Goal: Transaction & Acquisition: Purchase product/service

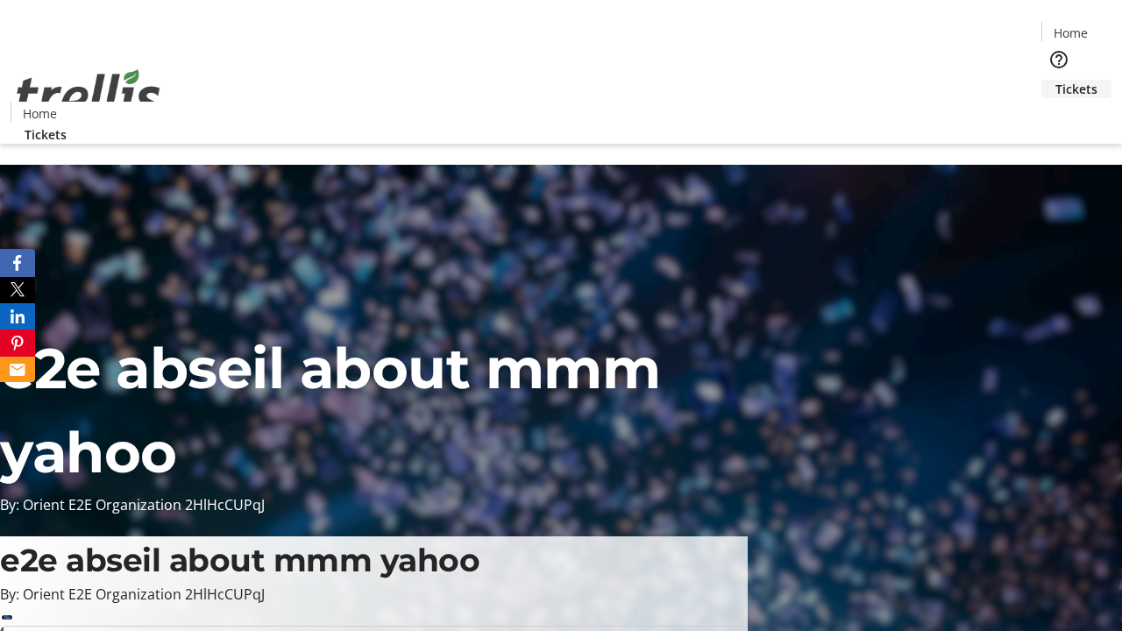
click at [1055, 80] on span "Tickets" at bounding box center [1076, 89] width 42 height 18
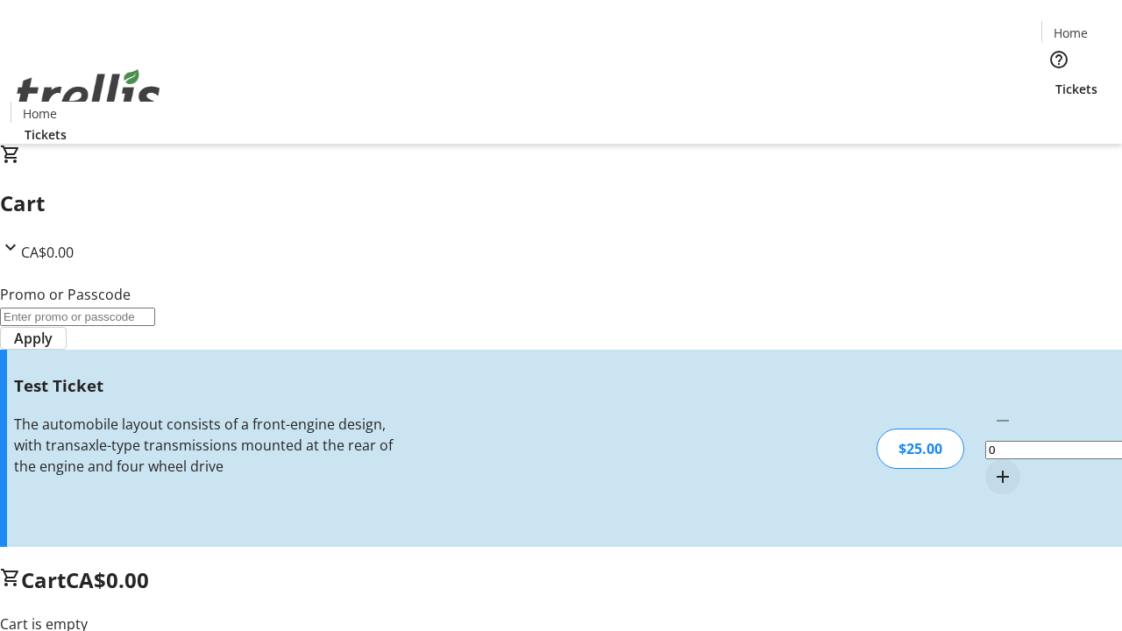
click at [992, 466] on mat-icon "Increment by one" at bounding box center [1002, 476] width 21 height 21
type input "1"
